Goal: Information Seeking & Learning: Learn about a topic

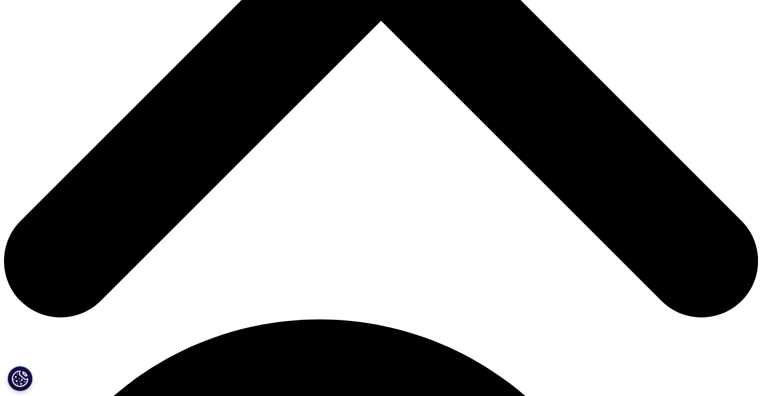
scroll to position [551, 0]
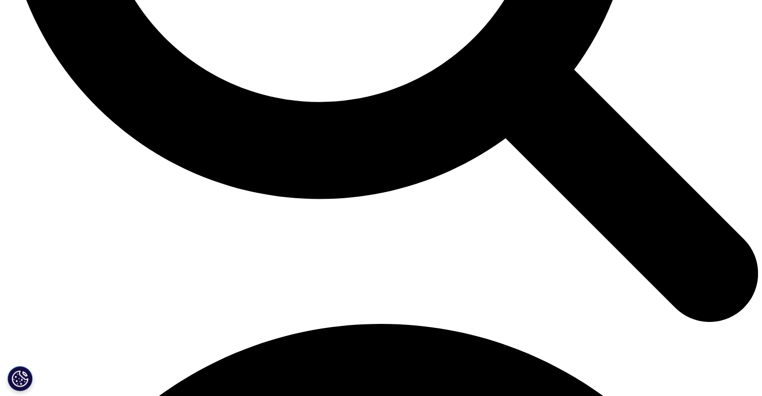
scroll to position [1352, 0]
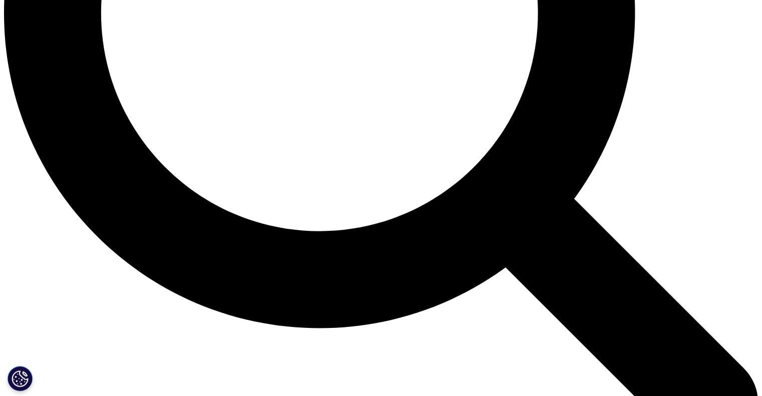
scroll to position [1070, 0]
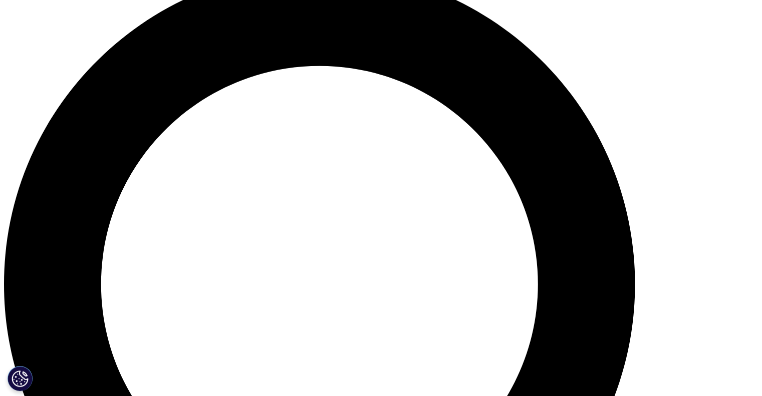
scroll to position [952, 0]
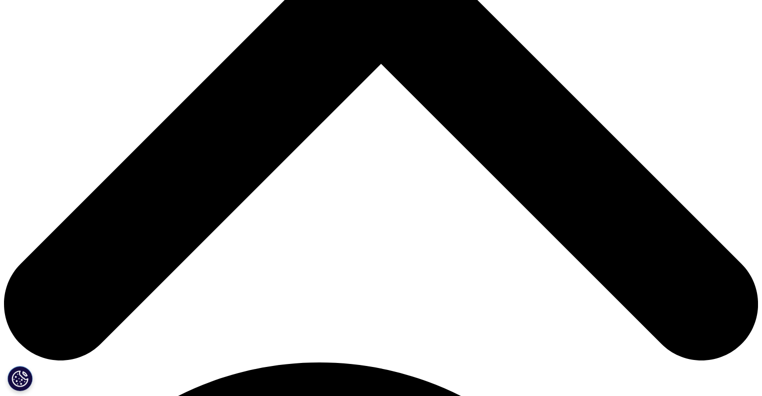
drag, startPoint x: 199, startPoint y: 263, endPoint x: 206, endPoint y: 263, distance: 7.5
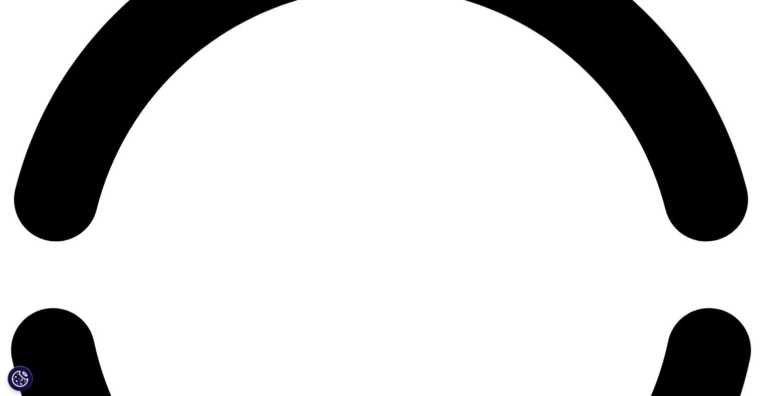
scroll to position [1653, 0]
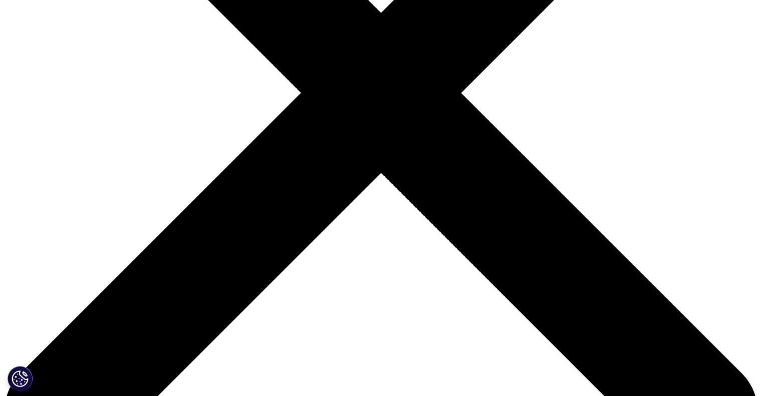
scroll to position [300, 0]
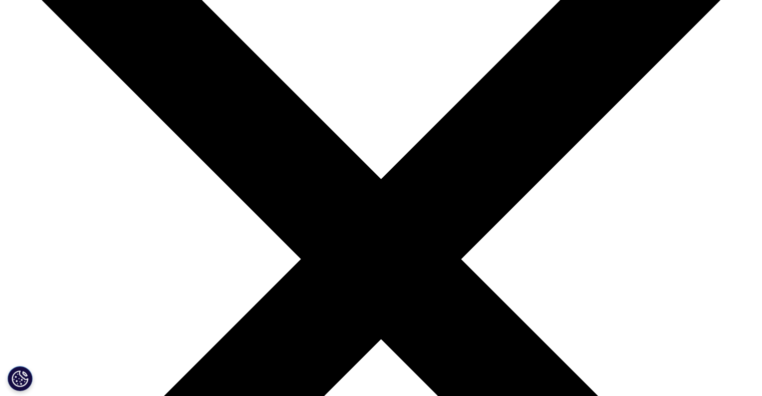
scroll to position [0, 0]
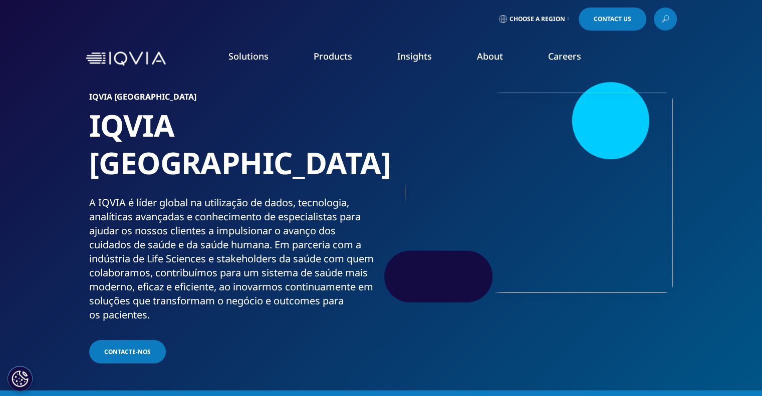
click at [589, 323] on li "View All" at bounding box center [664, 316] width 179 height 19
click at [589, 319] on link "View All" at bounding box center [664, 316] width 179 height 11
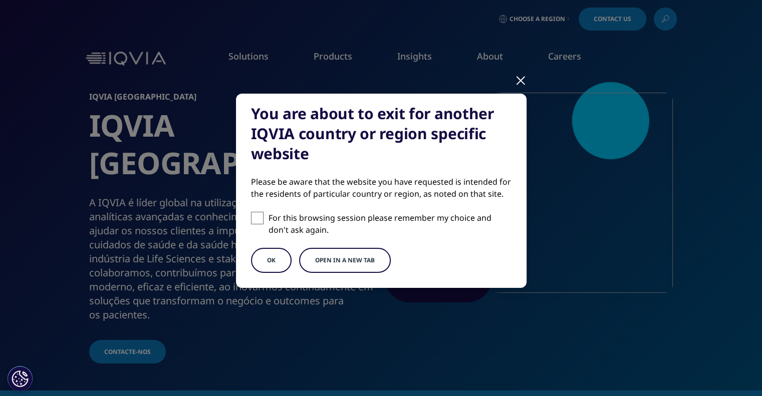
click at [285, 264] on button "OK" at bounding box center [271, 260] width 41 height 25
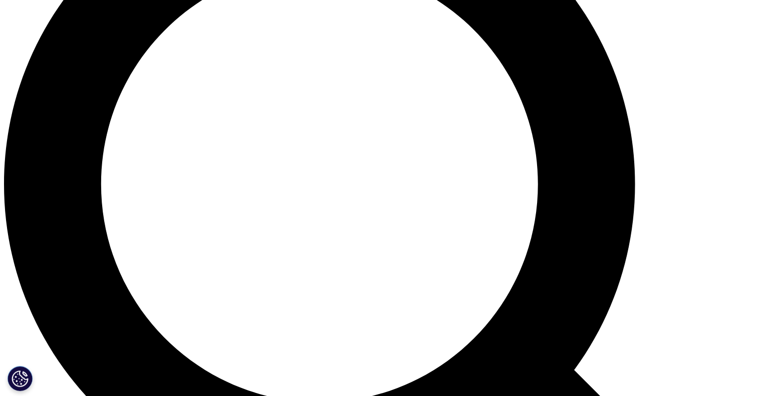
scroll to position [1052, 0]
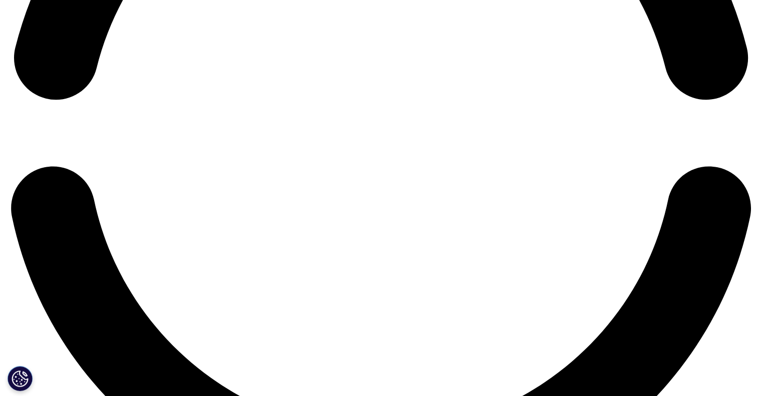
scroll to position [1502, 0]
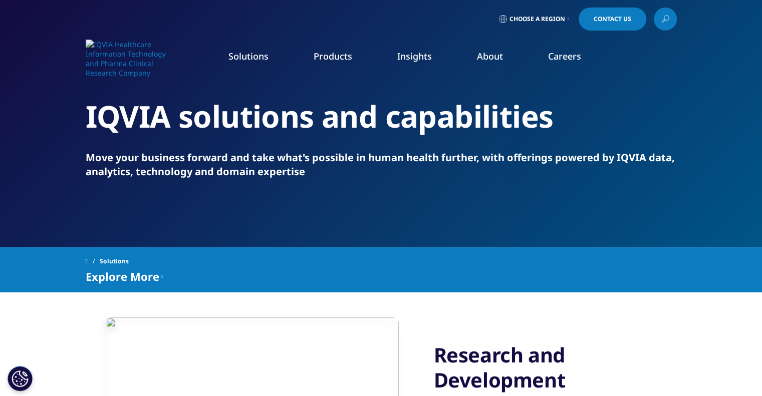
click at [671, 17] on link at bounding box center [665, 19] width 23 height 23
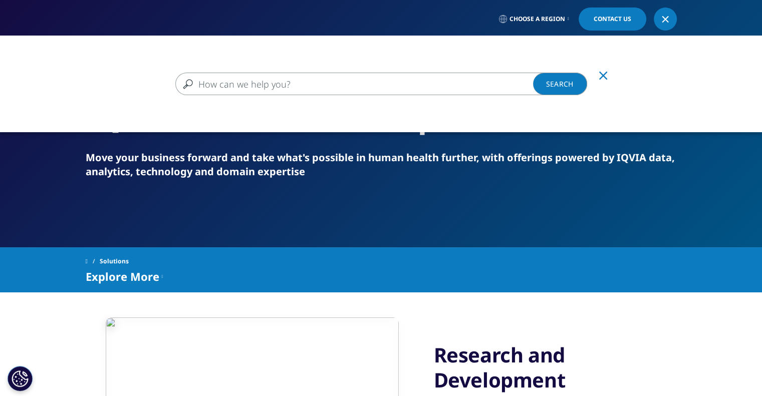
click at [357, 86] on input "Search" at bounding box center [381, 84] width 412 height 23
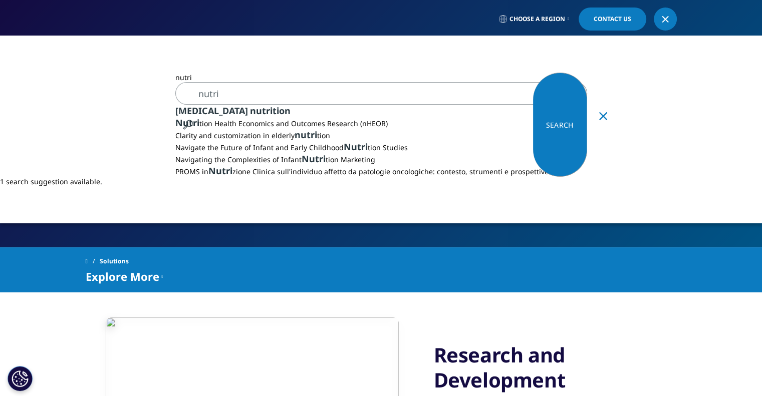
click at [377, 129] on div "Nutri tion Health Economics and Outcomes Research (nHEOR)" at bounding box center [381, 123] width 412 height 12
type input "Nutrition Health Economics and Outcomes Research (nHEOR)"
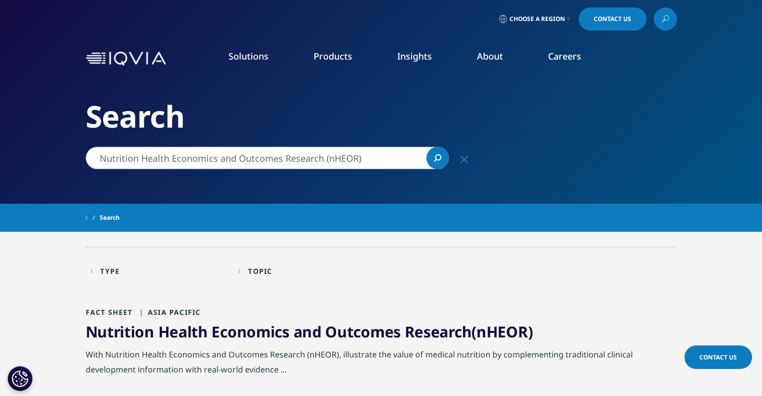
click at [263, 163] on input "Nutrition Health Economics and Outcomes Research (nHEOR)" at bounding box center [267, 158] width 363 height 23
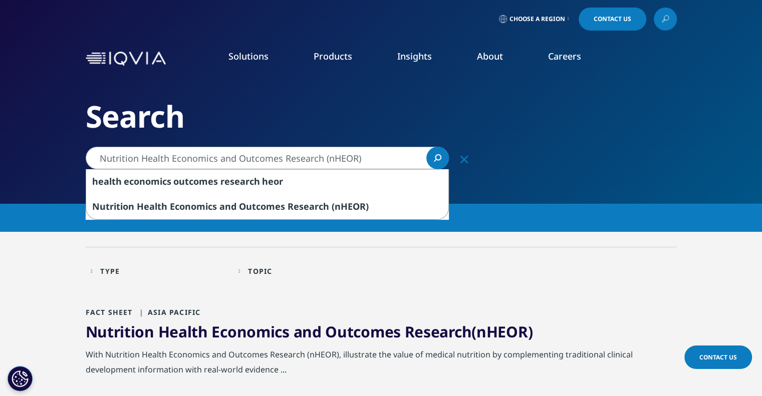
drag, startPoint x: 401, startPoint y: 158, endPoint x: 217, endPoint y: 158, distance: 183.3
click at [217, 158] on input "Nutrition Health Economics and Outcomes Research (nHEOR)" at bounding box center [267, 158] width 363 height 23
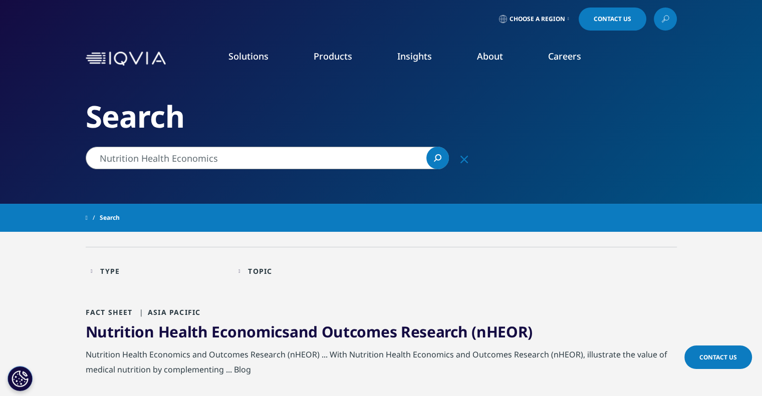
click at [223, 155] on input "Nutrition Health Economics" at bounding box center [267, 158] width 363 height 23
drag, startPoint x: 223, startPoint y: 155, endPoint x: 155, endPoint y: 154, distance: 68.1
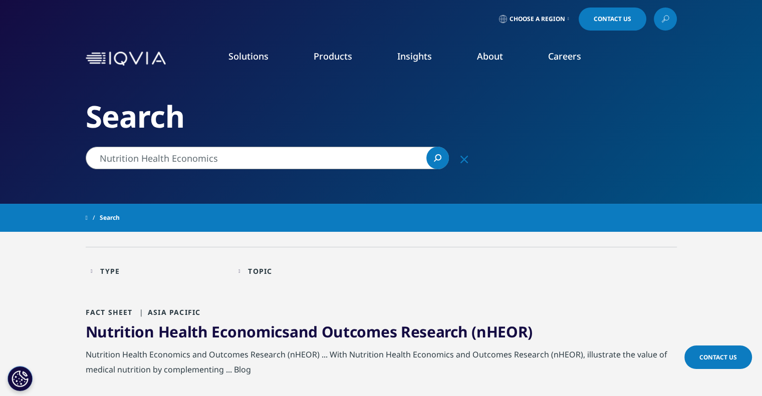
click at [155, 154] on input "Nutrition Health Economics" at bounding box center [267, 158] width 363 height 23
type input "Nutrition Portugal"
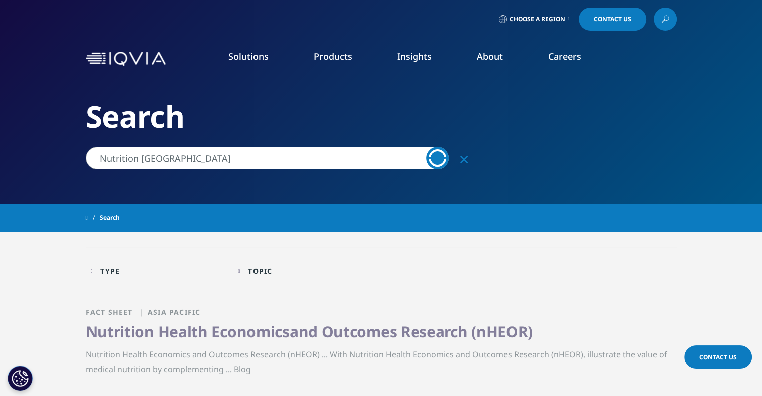
click at [537, 10] on link "Choose a Region" at bounding box center [534, 19] width 74 height 23
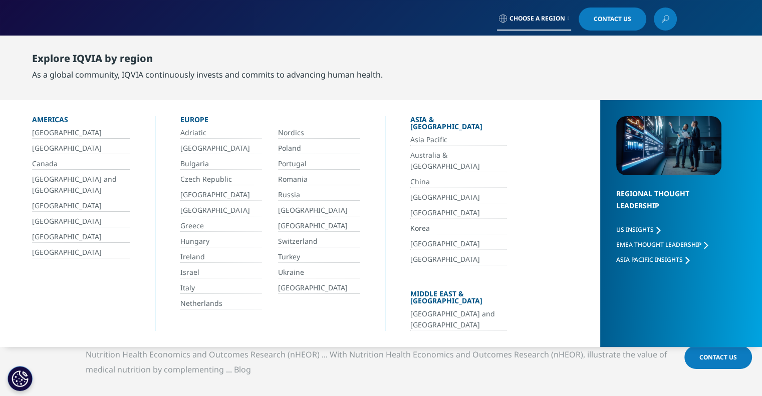
click at [288, 161] on link "Portugal" at bounding box center [319, 164] width 82 height 12
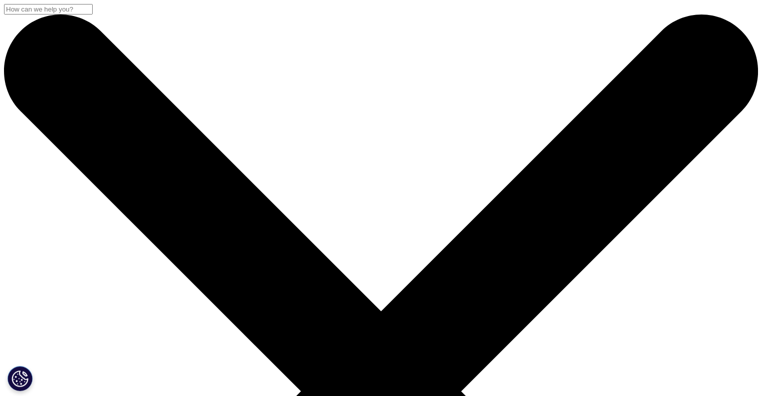
drag, startPoint x: 369, startPoint y: 221, endPoint x: 96, endPoint y: 136, distance: 285.8
copy div "Why Evidence Matters More Than Ever: The Real-World Revolution in Medical Nutri…"
